Goal: Navigation & Orientation: Find specific page/section

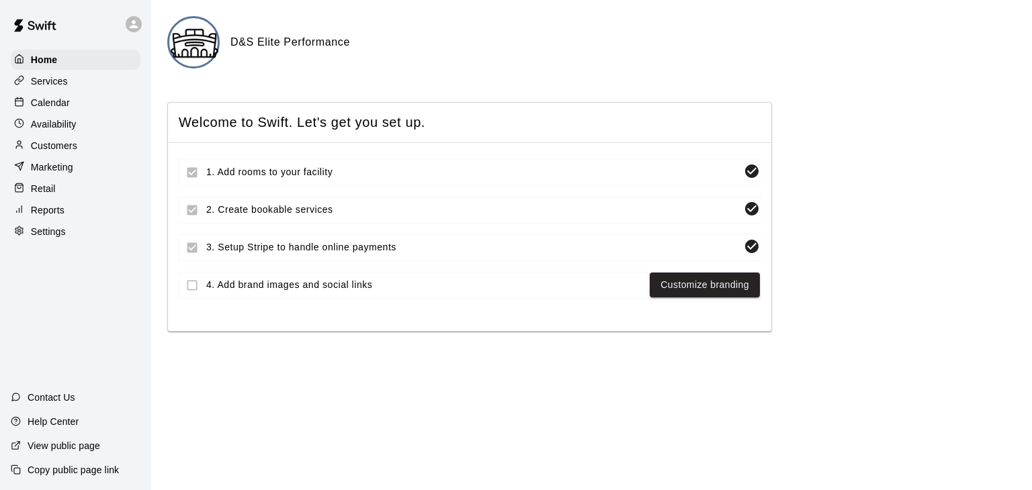
click at [134, 26] on icon at bounding box center [134, 24] width 8 height 8
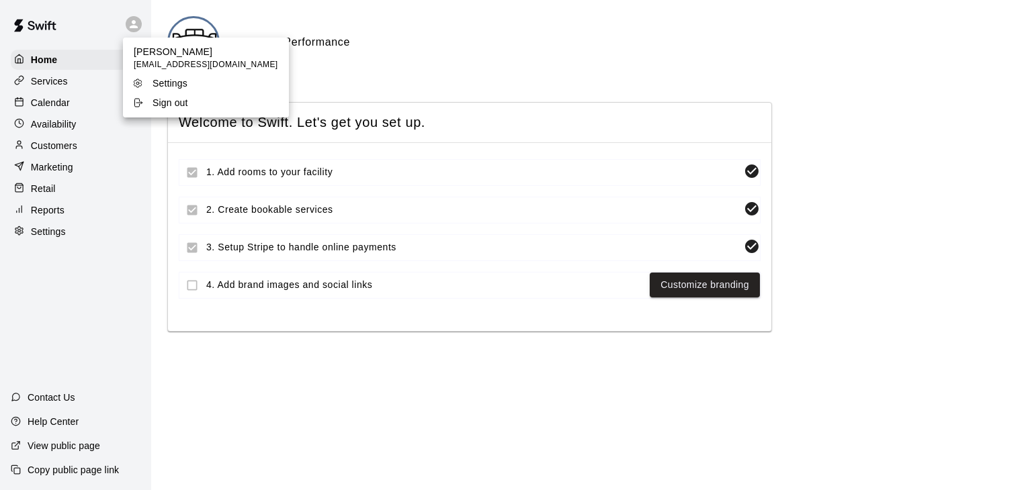
click at [134, 26] on div at bounding box center [516, 245] width 1032 height 490
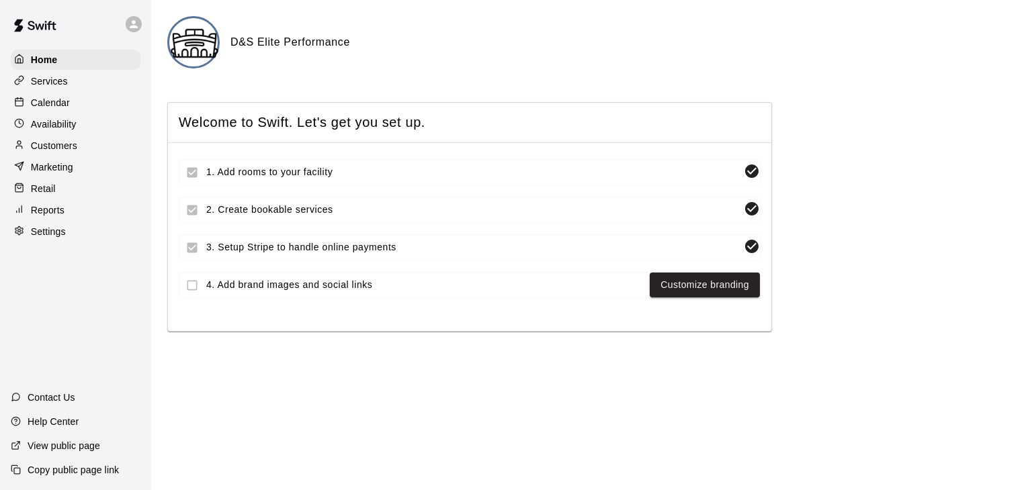
click at [67, 447] on p "View public page" at bounding box center [64, 445] width 73 height 13
click at [55, 239] on p "Settings" at bounding box center [48, 231] width 35 height 13
select select "**"
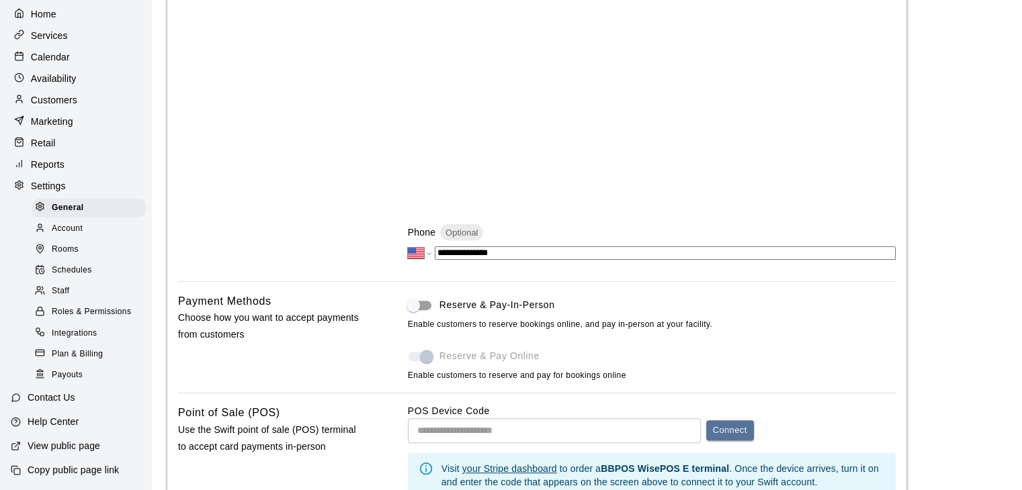
scroll to position [66, 0]
click at [61, 333] on span "Integrations" at bounding box center [75, 333] width 46 height 13
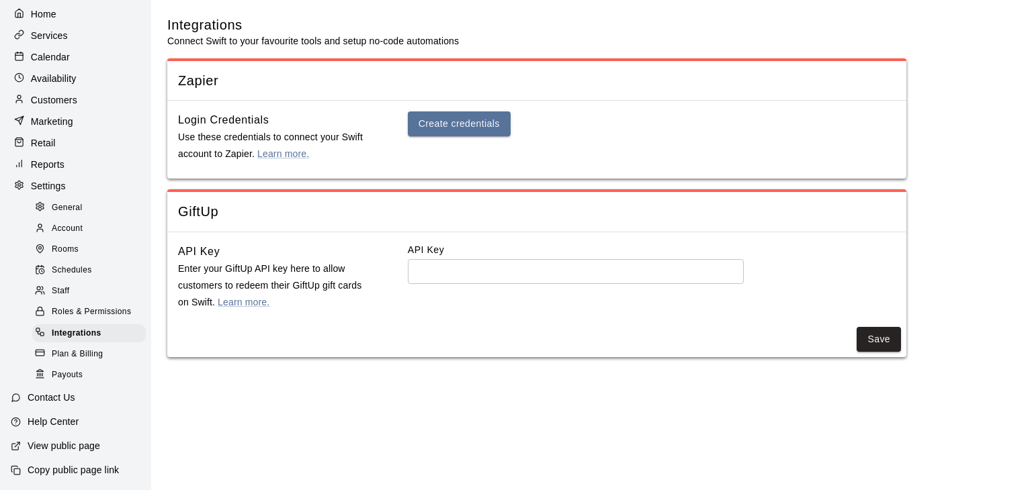
click at [68, 288] on span "Staff" at bounding box center [60, 291] width 17 height 13
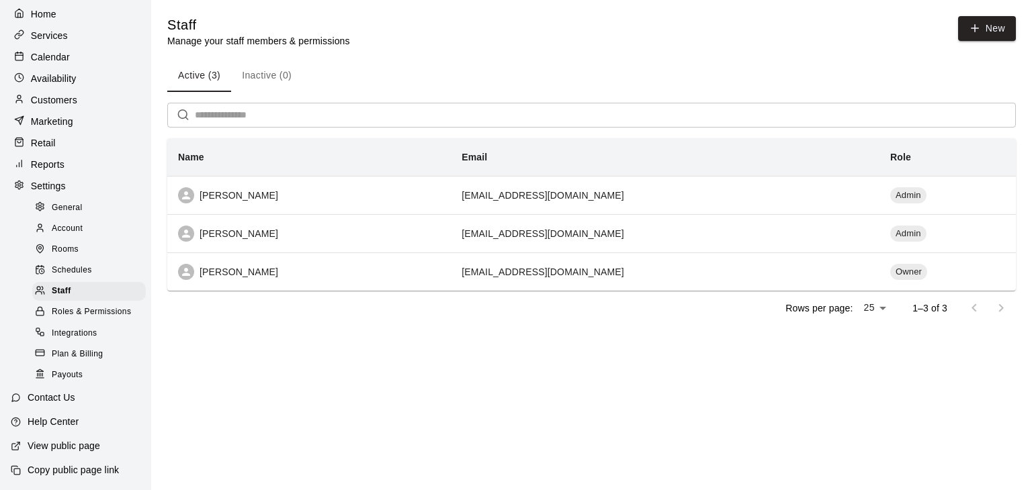
click at [72, 222] on span "Account" at bounding box center [67, 228] width 31 height 13
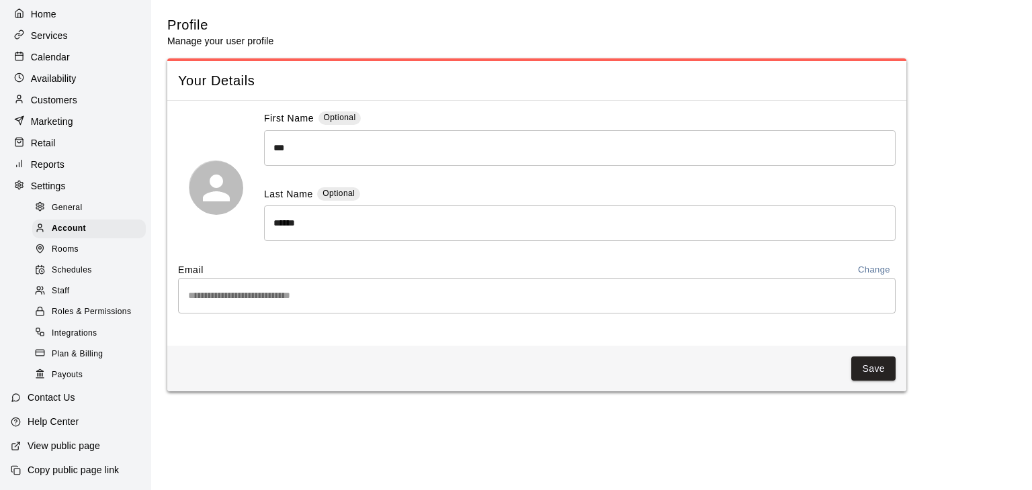
click at [47, 93] on p "Customers" at bounding box center [54, 99] width 46 height 13
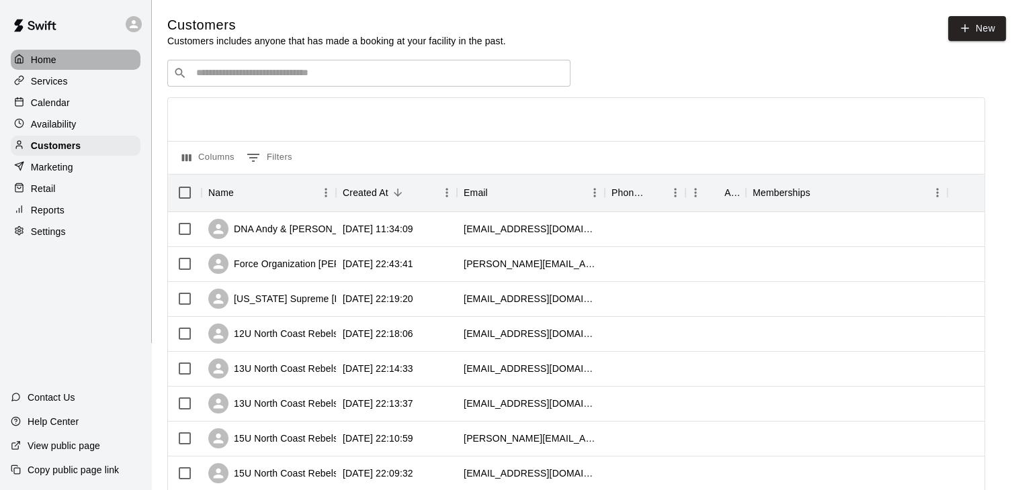
click at [42, 57] on p "Home" at bounding box center [44, 59] width 26 height 13
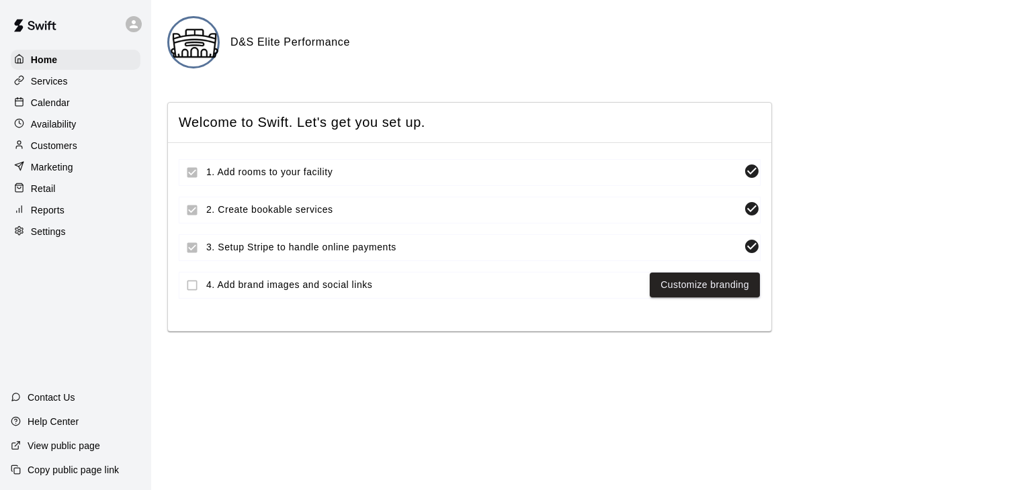
click at [63, 153] on p "Customers" at bounding box center [54, 145] width 46 height 13
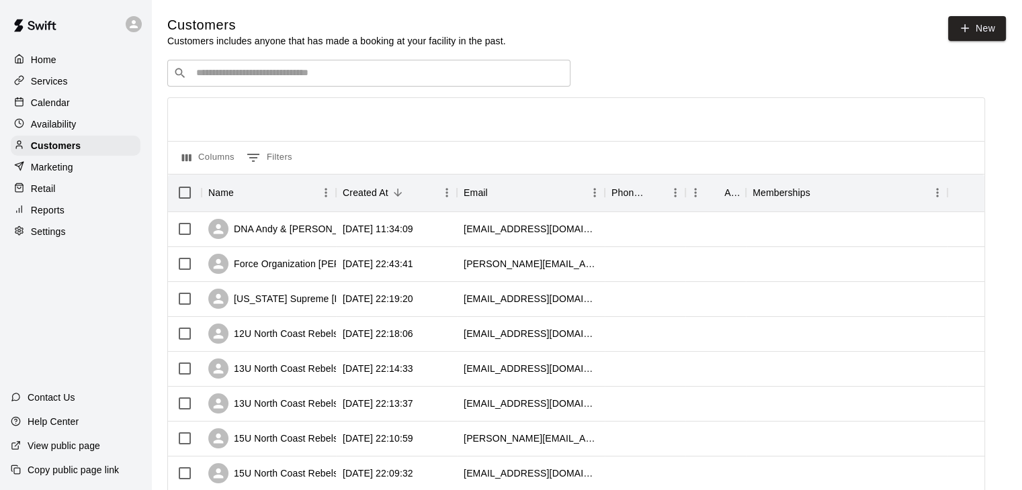
click at [46, 196] on p "Retail" at bounding box center [43, 188] width 25 height 13
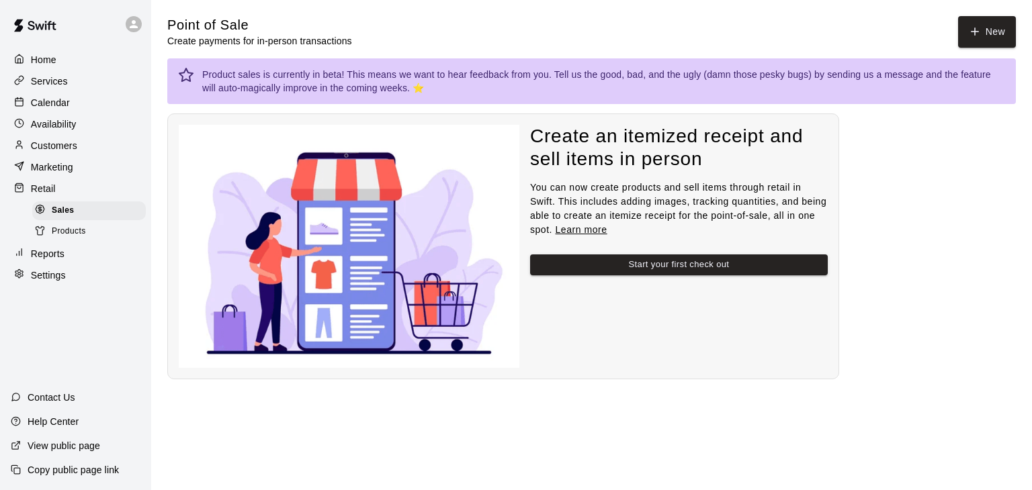
click at [46, 196] on p "Retail" at bounding box center [43, 188] width 25 height 13
